Goal: Check status: Check status

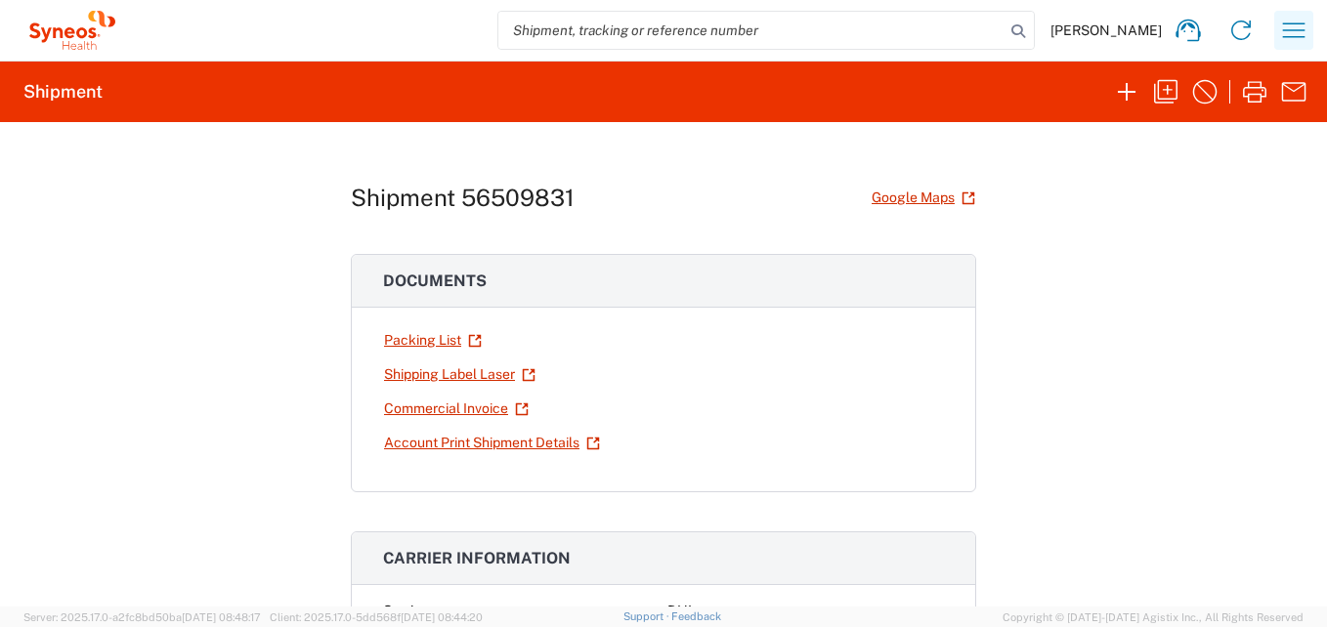
click at [1279, 28] on icon "button" at bounding box center [1293, 30] width 31 height 31
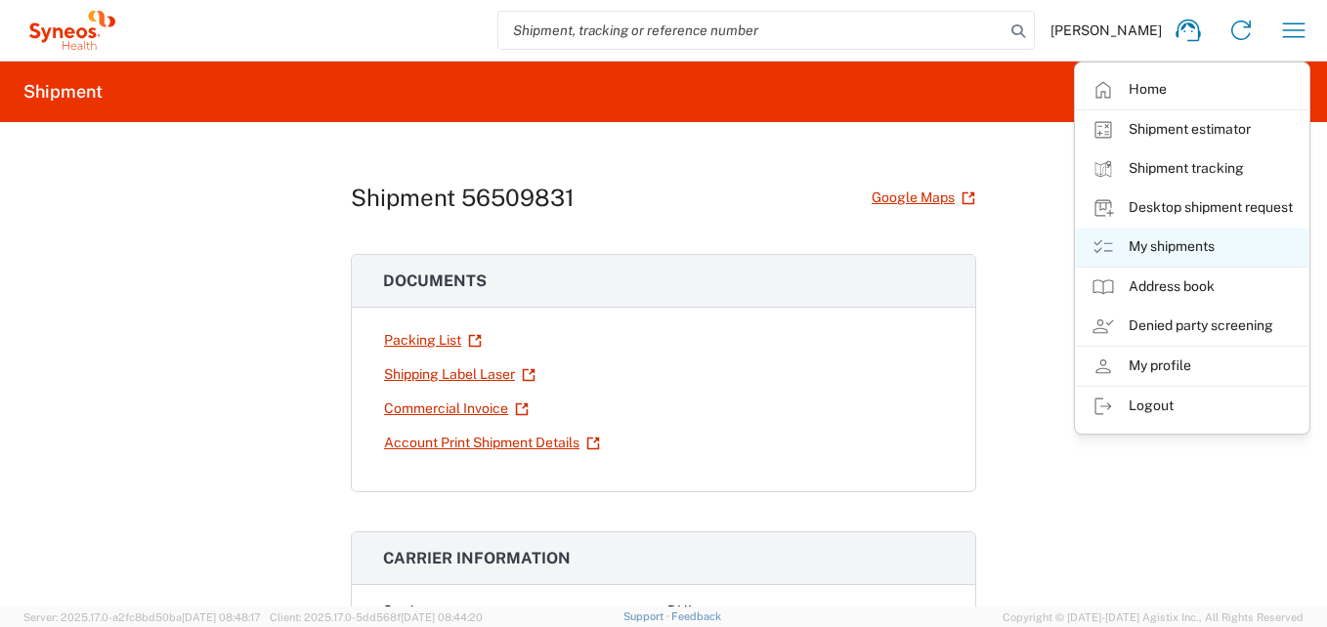
click at [1161, 240] on link "My shipments" at bounding box center [1191, 247] width 232 height 39
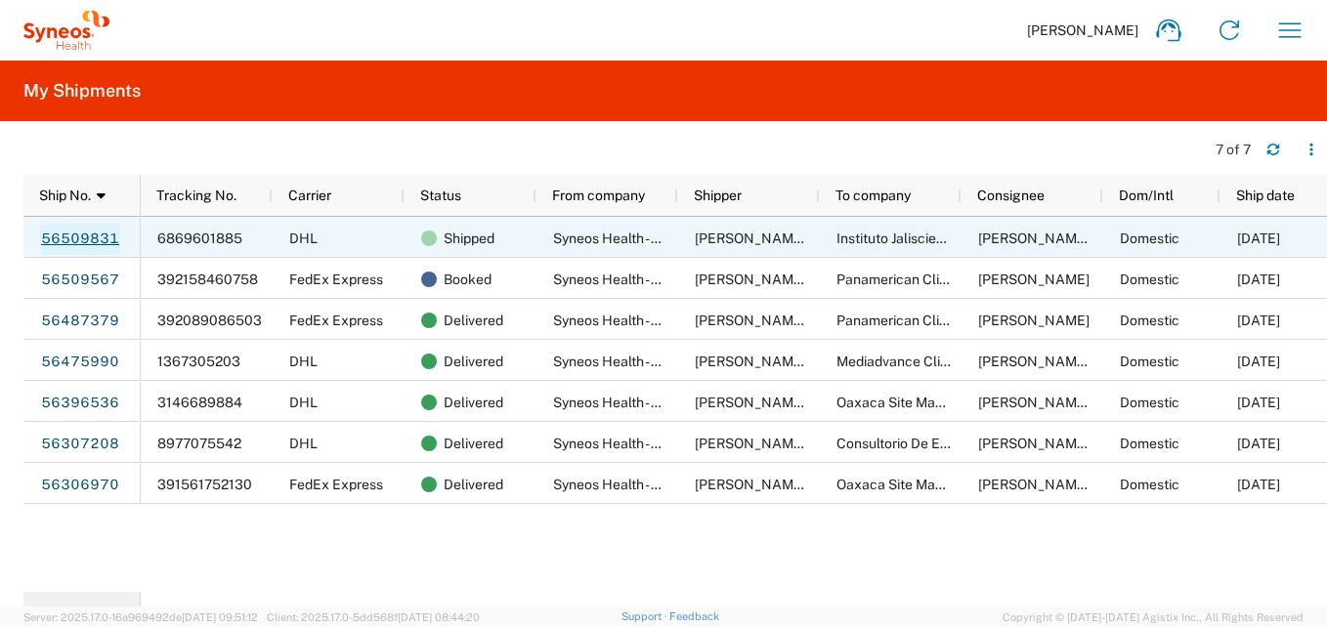
click at [91, 235] on link "56509831" at bounding box center [80, 239] width 80 height 31
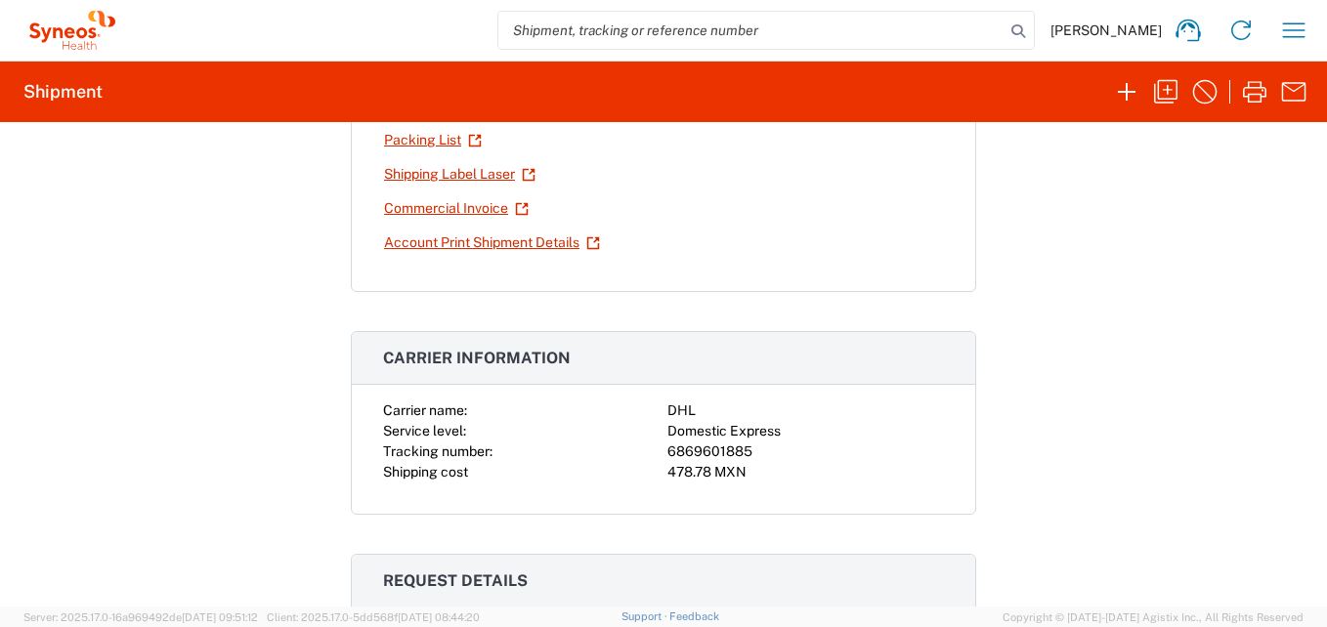
scroll to position [195, 0]
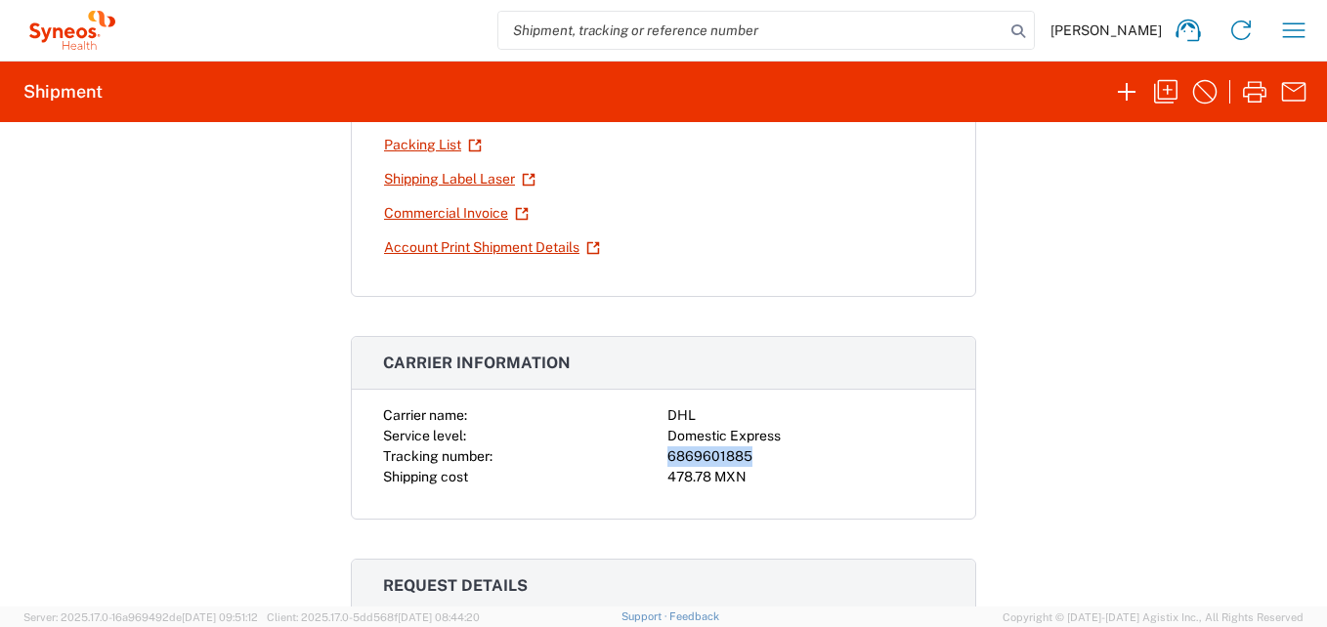
drag, startPoint x: 742, startPoint y: 459, endPoint x: 653, endPoint y: 456, distance: 89.9
click at [653, 456] on div "Carrier name: DHL Service level: Domestic Express Tracking number: 6869601885 S…" at bounding box center [663, 446] width 561 height 82
copy div "6869601885"
click at [1294, 25] on icon "button" at bounding box center [1293, 30] width 31 height 31
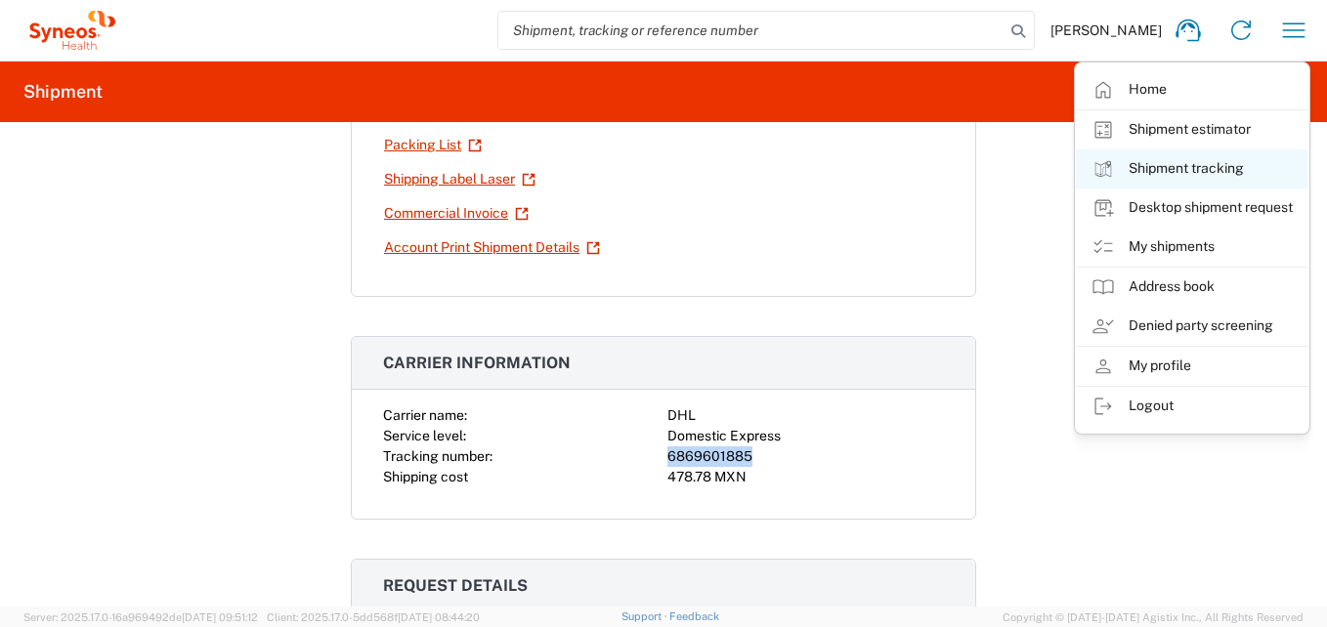
click at [1222, 167] on link "Shipment tracking" at bounding box center [1191, 168] width 232 height 39
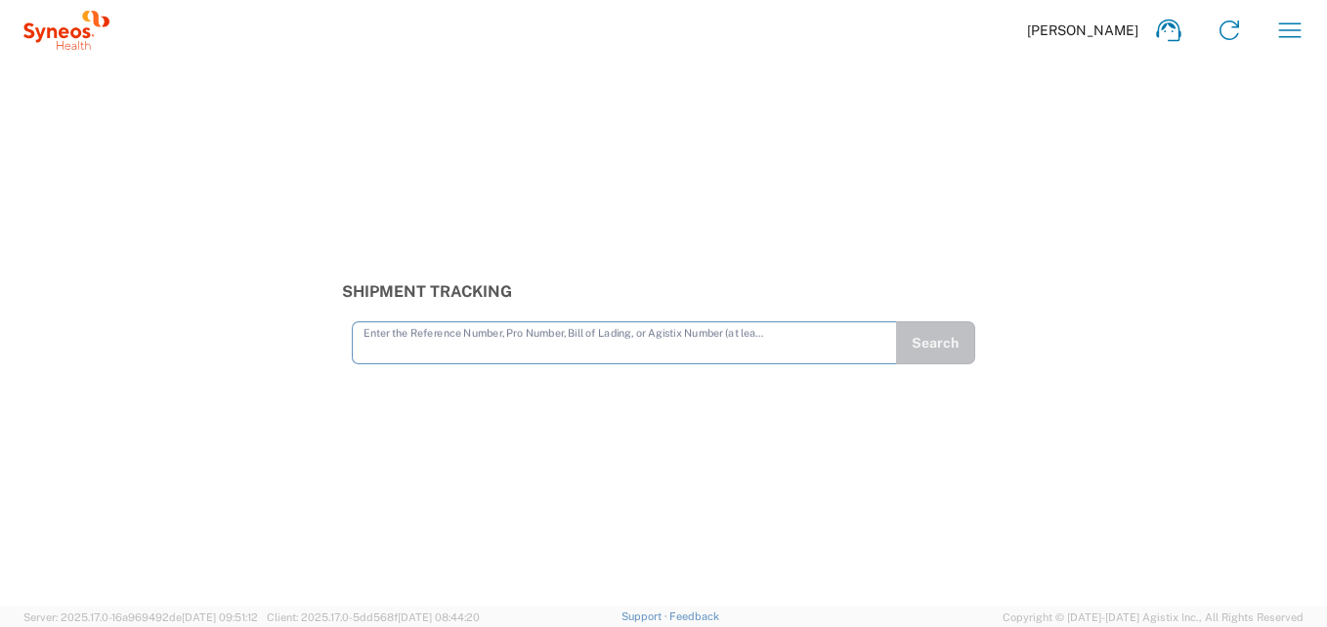
click at [408, 353] on input "text" at bounding box center [624, 341] width 522 height 34
type input "6869601885"
click at [953, 364] on button "Search" at bounding box center [935, 342] width 80 height 43
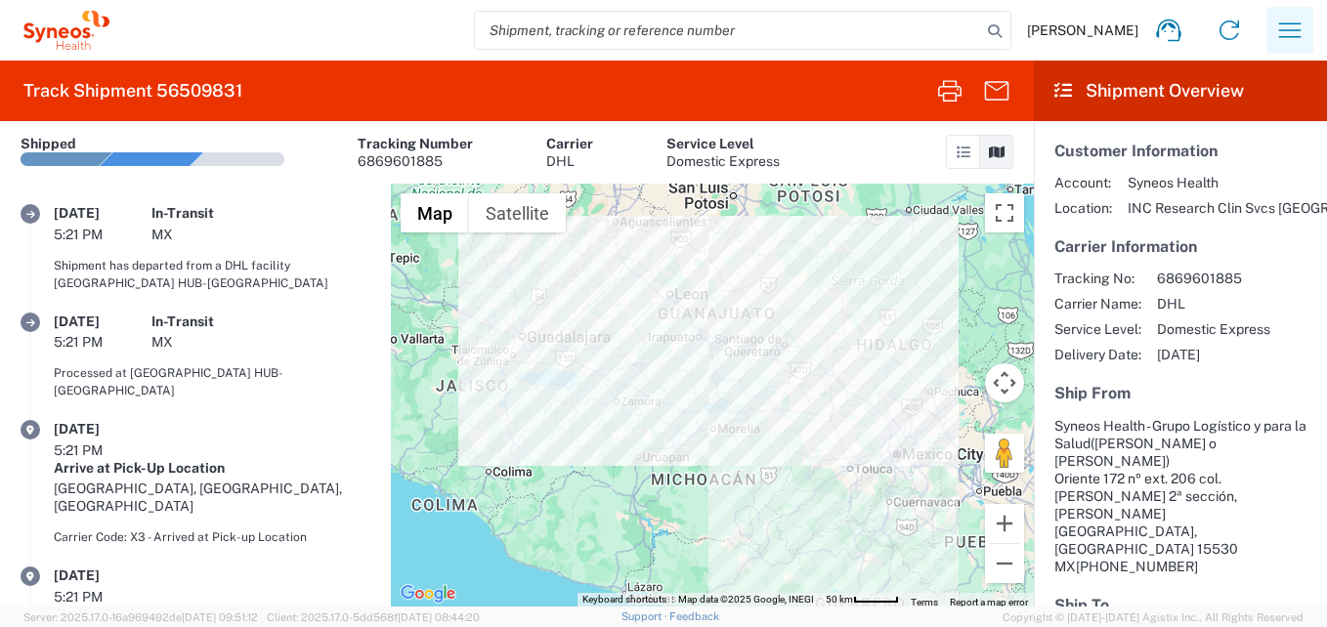
click at [1281, 33] on icon "button" at bounding box center [1289, 30] width 31 height 31
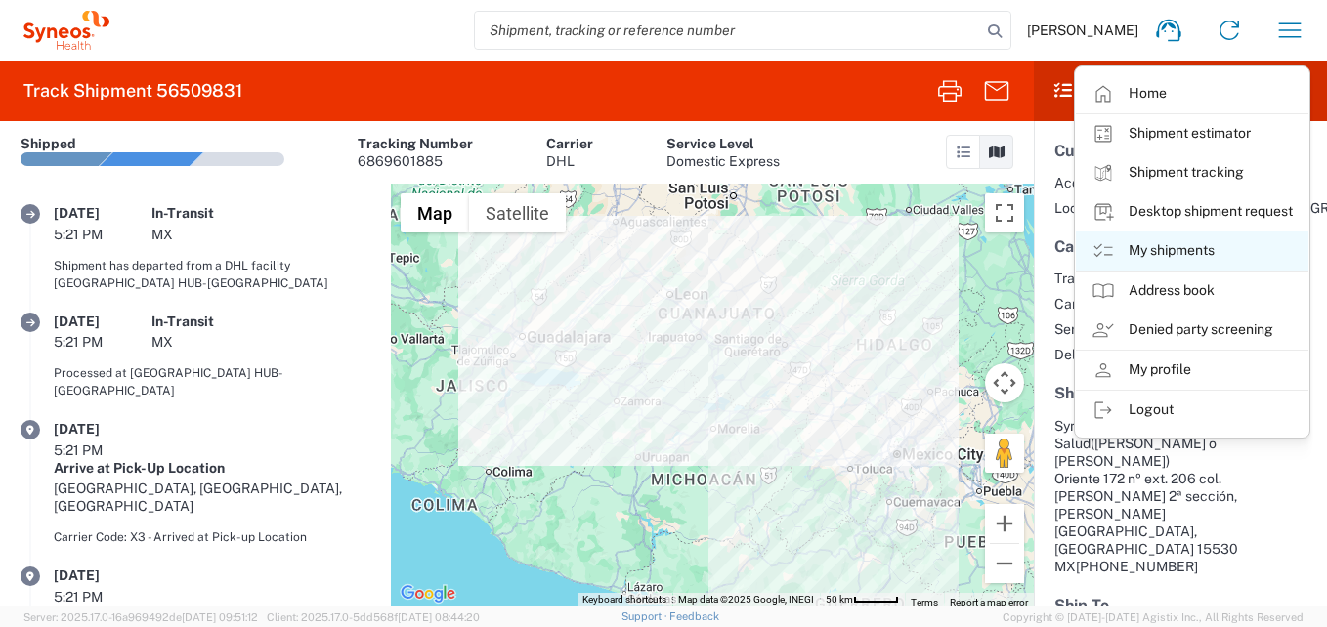
click at [1197, 252] on link "My shipments" at bounding box center [1191, 251] width 232 height 39
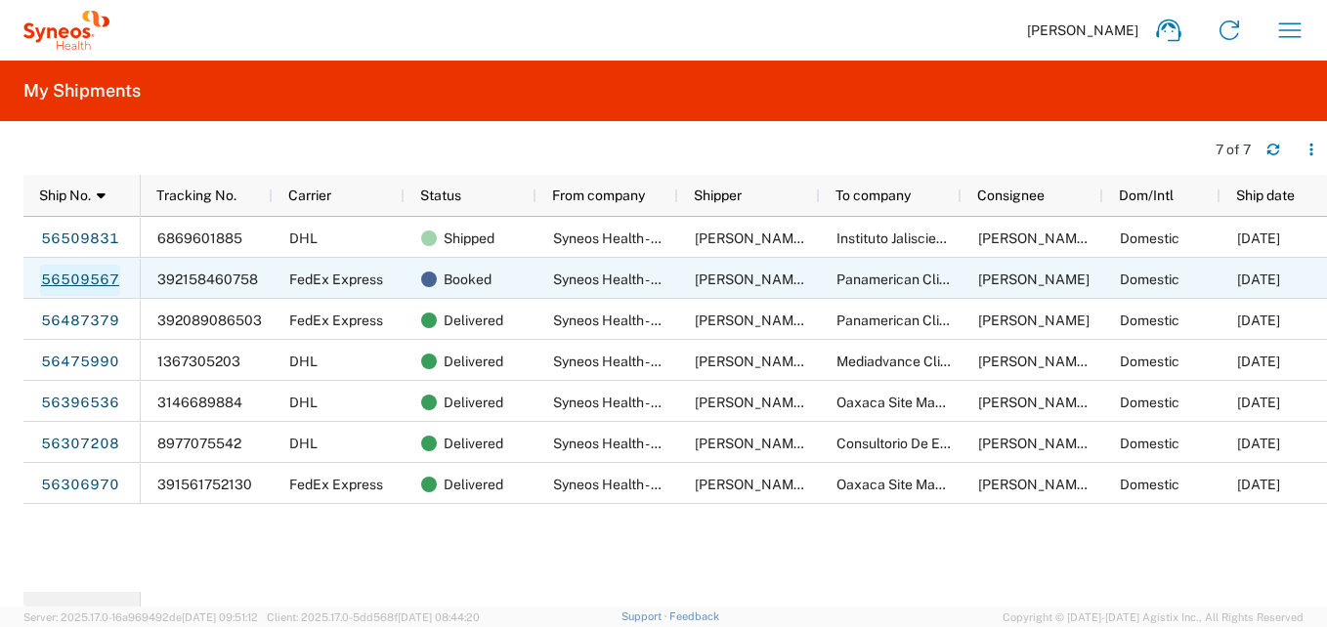
click at [71, 276] on link "56509567" at bounding box center [80, 280] width 80 height 31
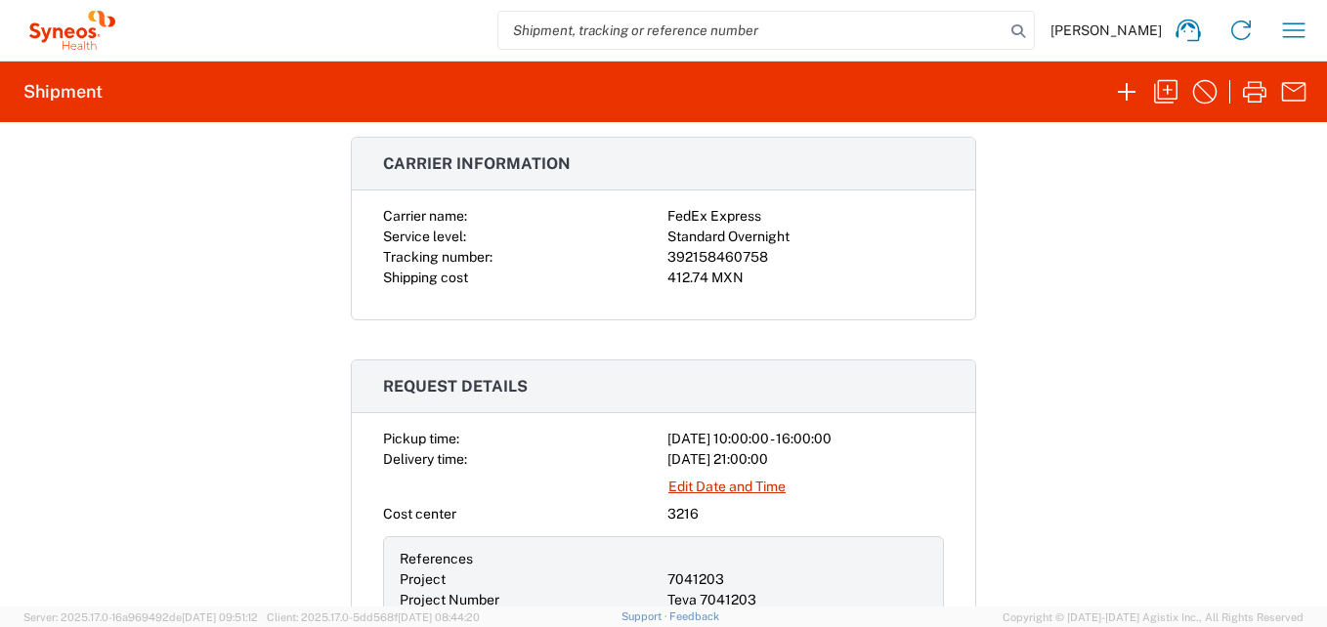
scroll to position [391, 0]
